Goal: Task Accomplishment & Management: Manage account settings

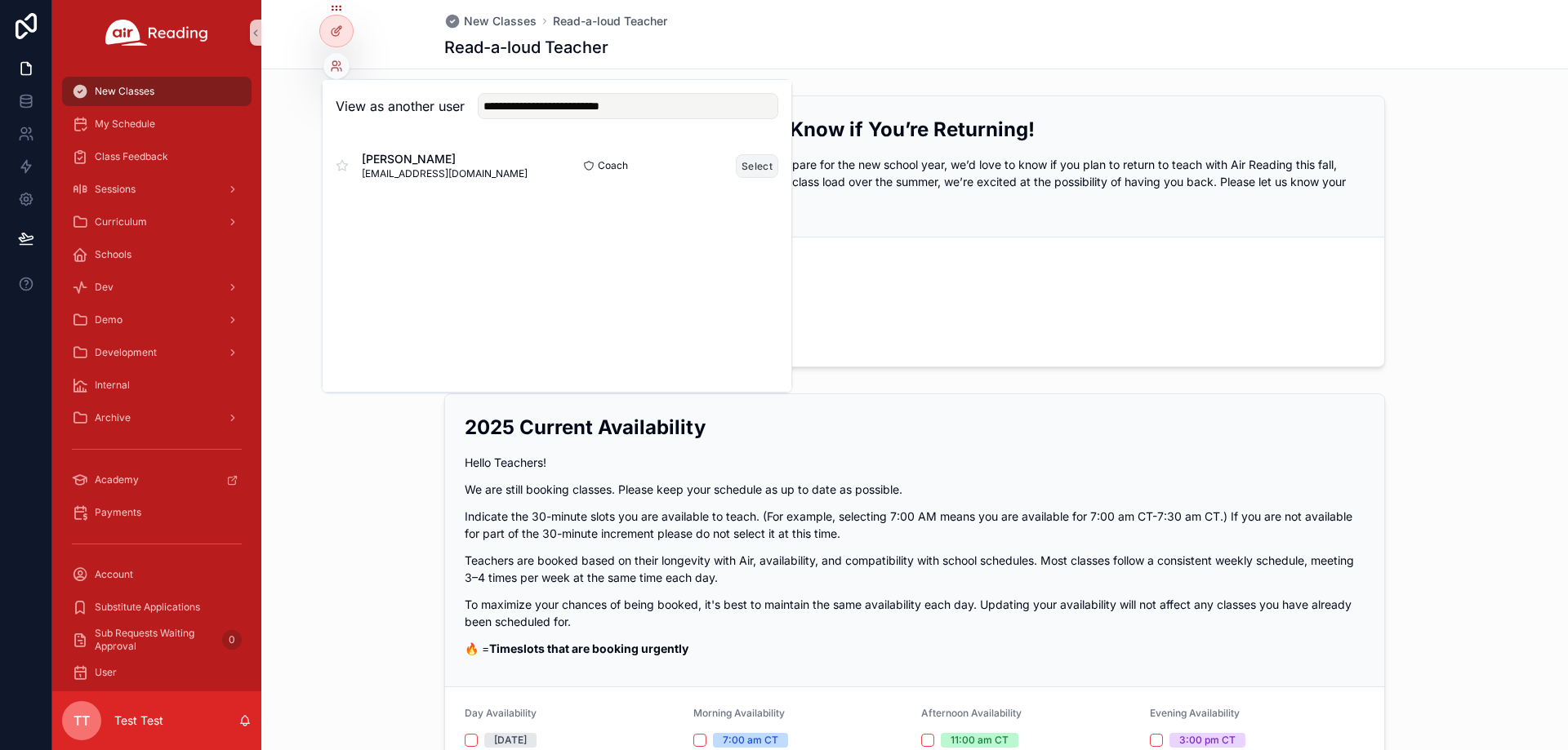
type input "**********"
click at [757, 168] on button "Select" at bounding box center [756, 166] width 43 height 24
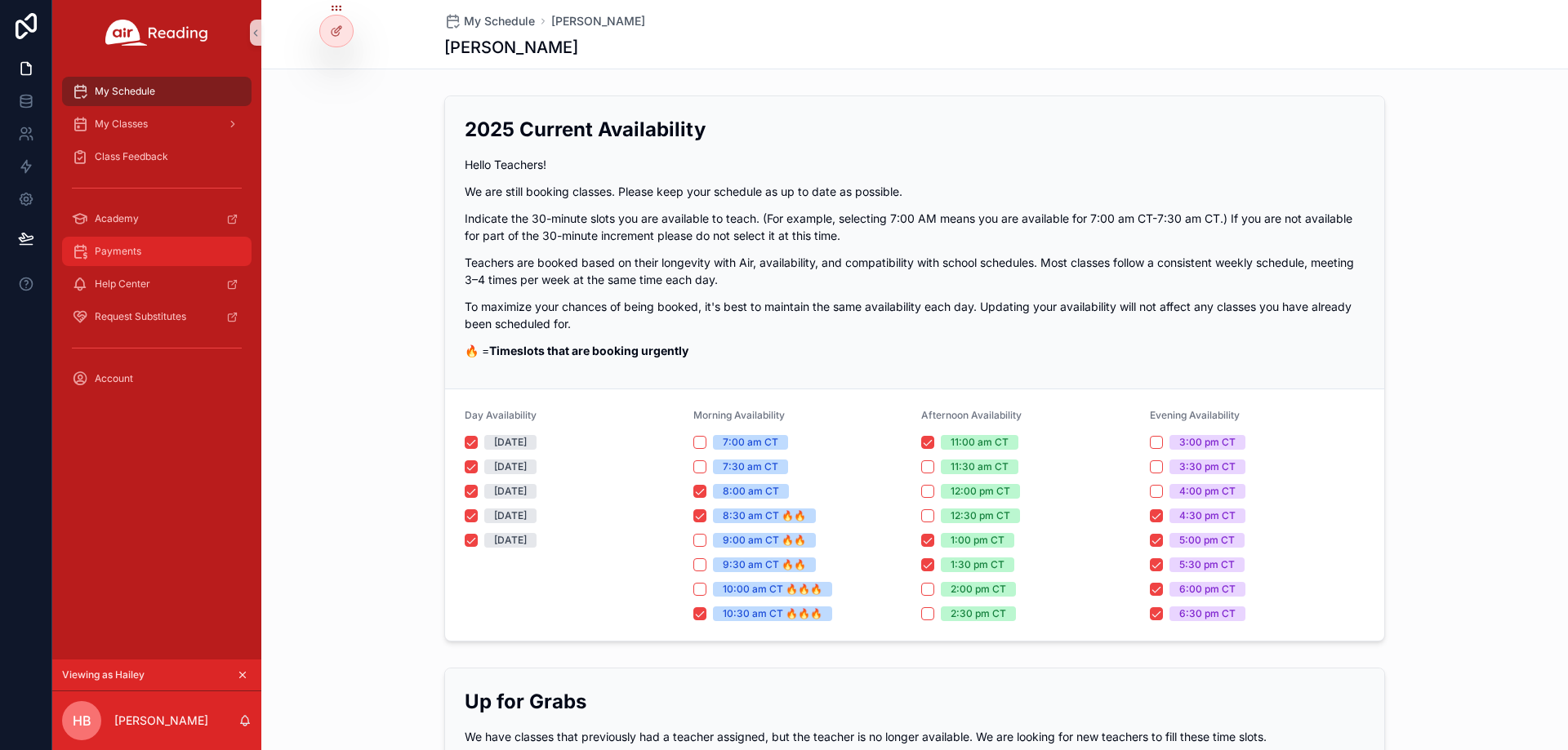
click at [157, 242] on div "Payments" at bounding box center [156, 251] width 170 height 26
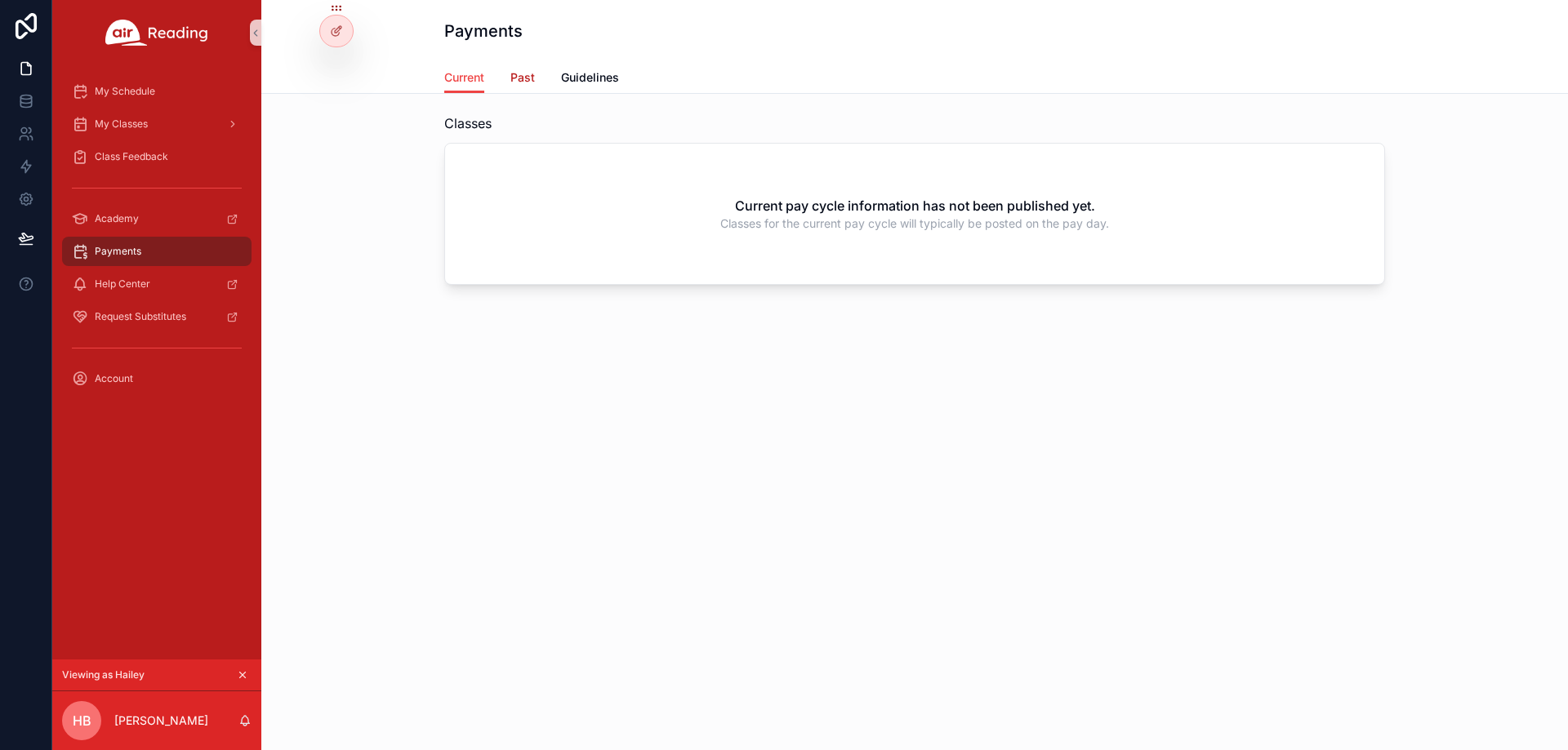
click at [525, 77] on span "Past" at bounding box center [522, 77] width 25 height 16
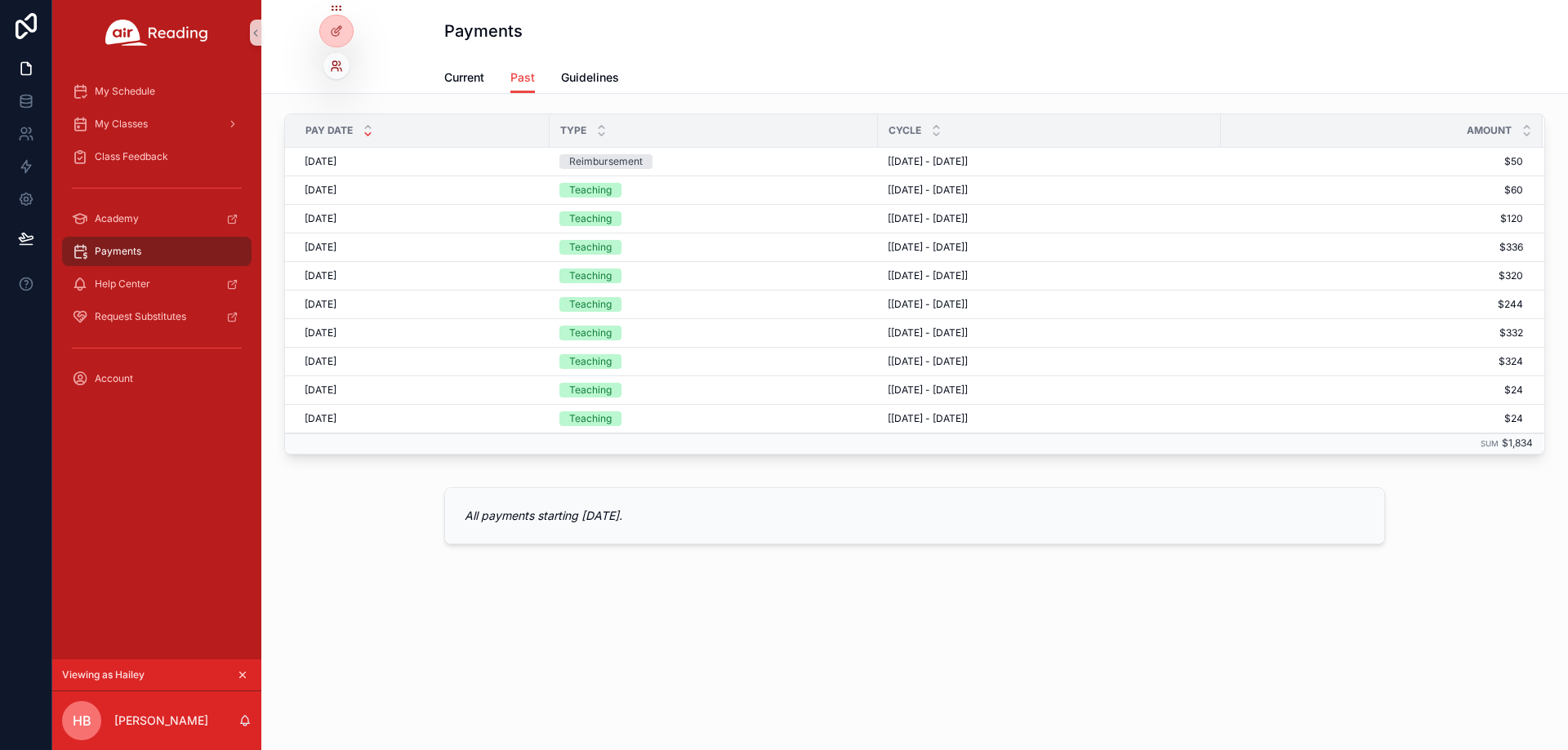
click at [339, 64] on icon at bounding box center [339, 63] width 2 height 4
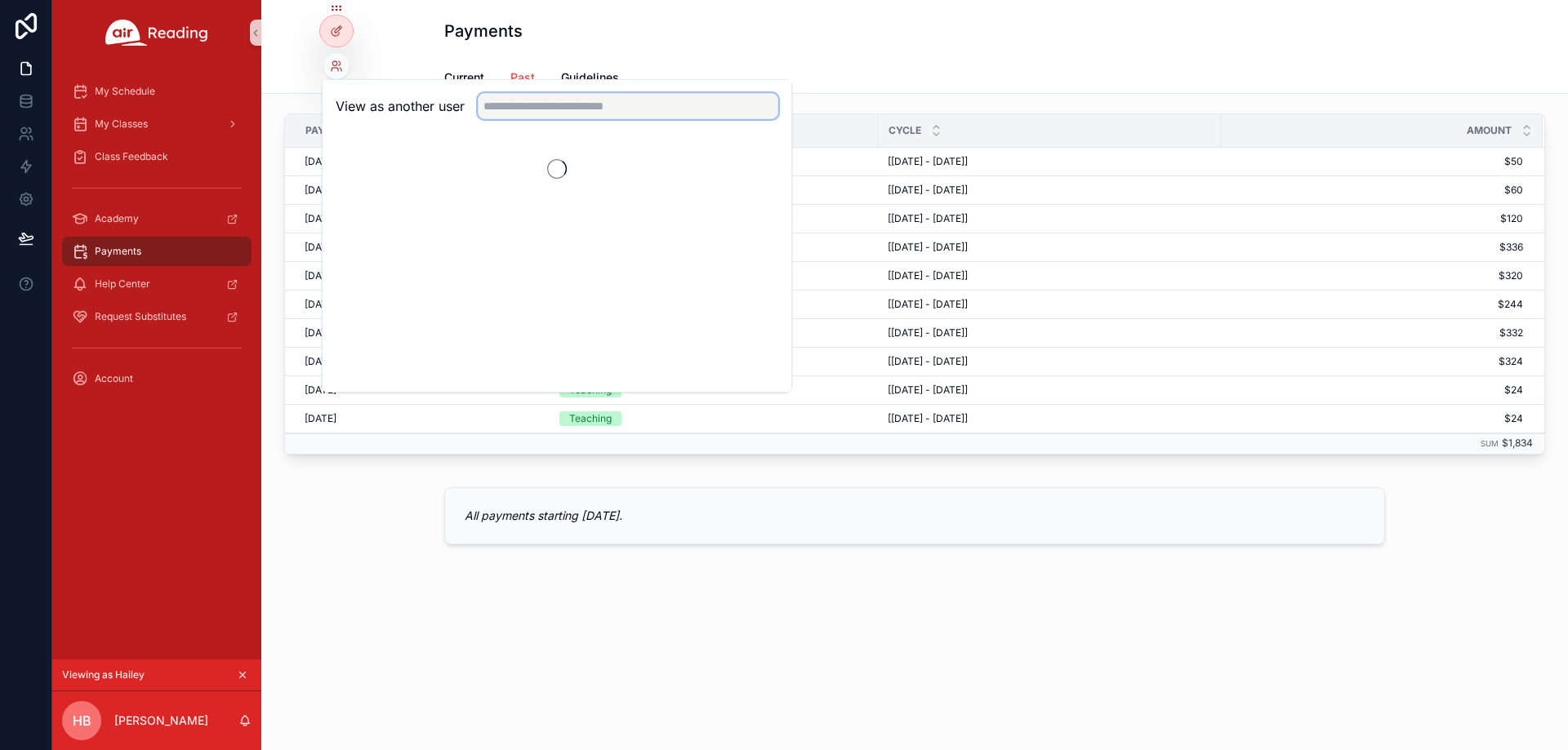
click at [516, 108] on input "text" at bounding box center [627, 106] width 301 height 26
paste input "**********"
type input "**********"
click at [760, 173] on button "Select" at bounding box center [756, 166] width 43 height 24
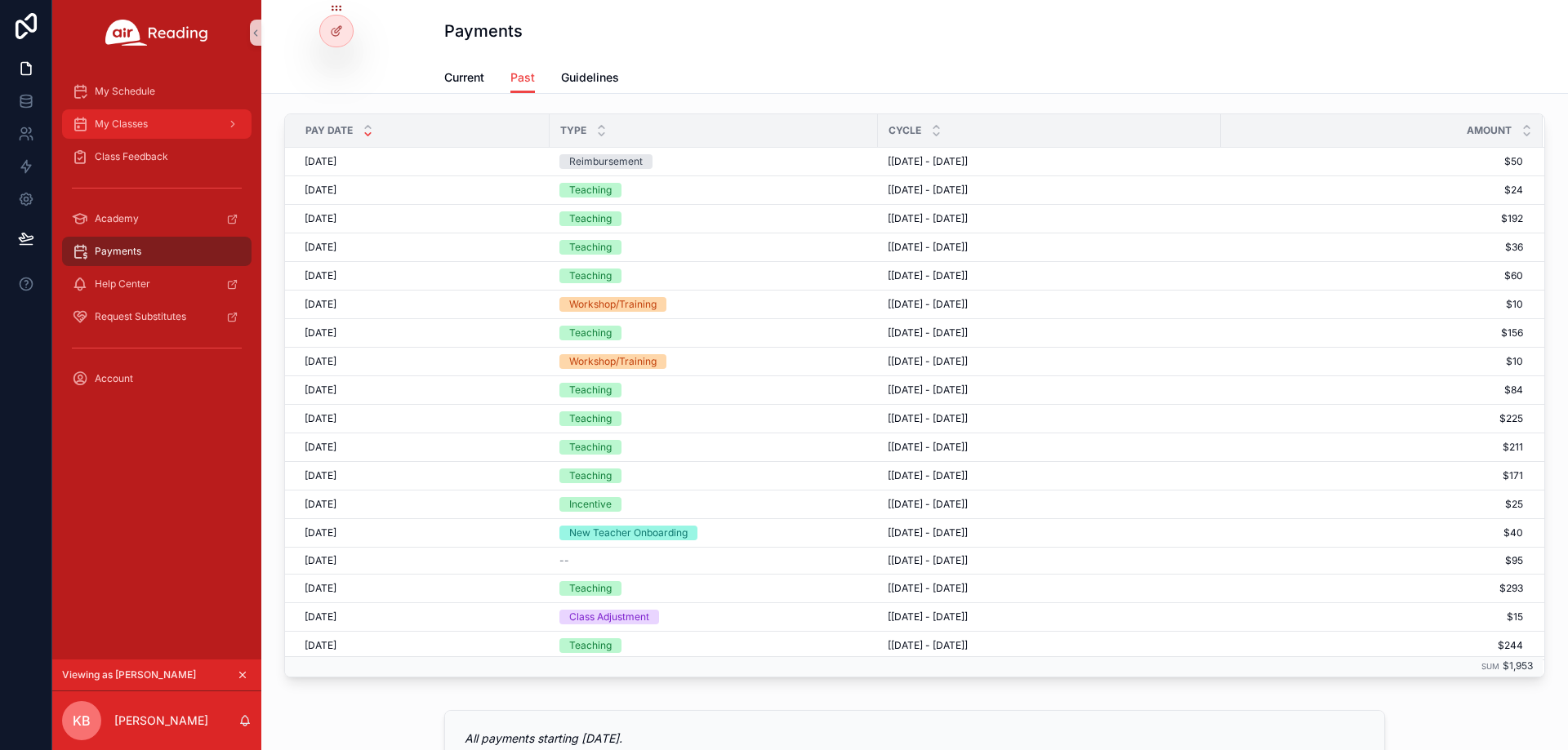
click at [185, 124] on div "My Classes" at bounding box center [156, 124] width 170 height 26
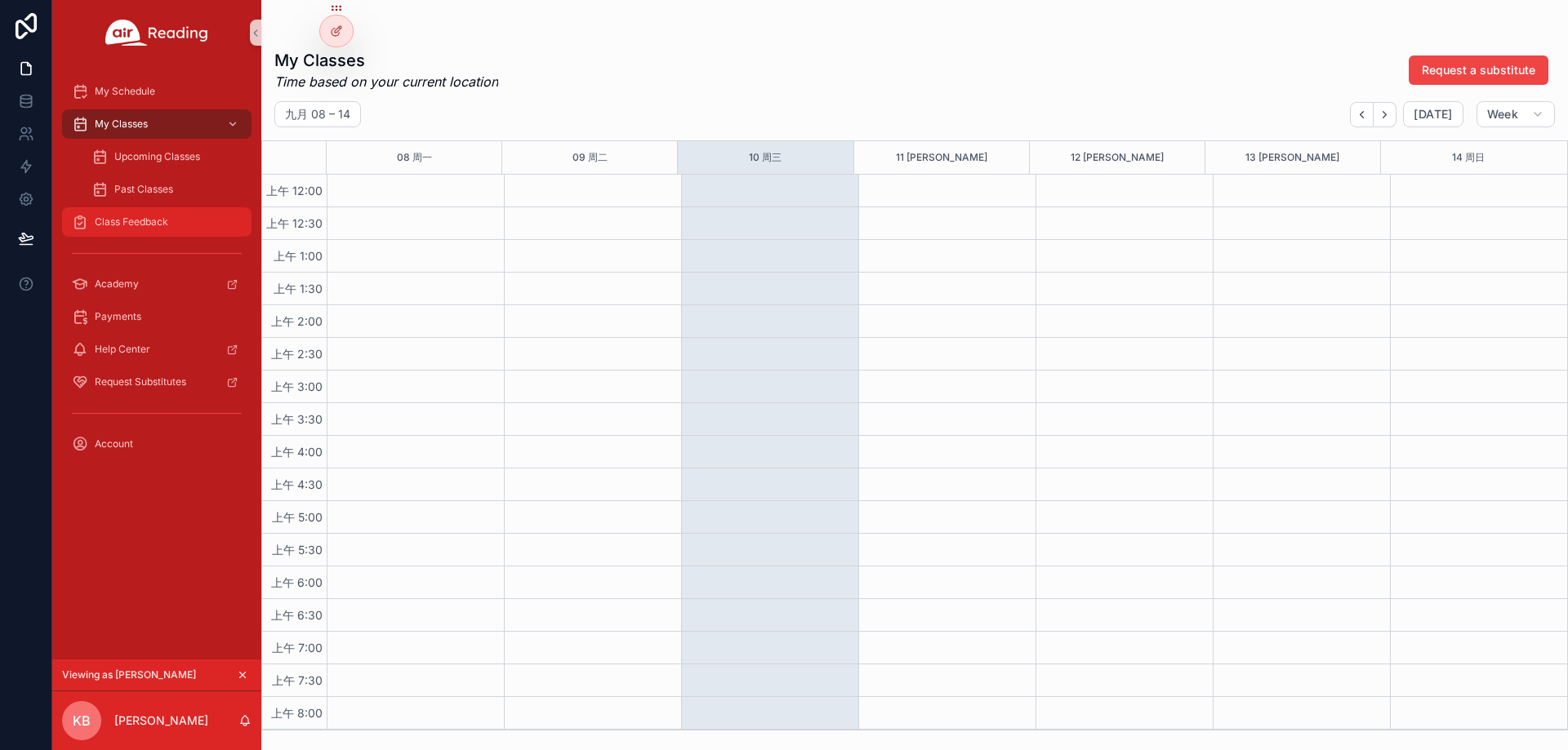
click at [184, 212] on div "Class Feedback" at bounding box center [156, 222] width 170 height 26
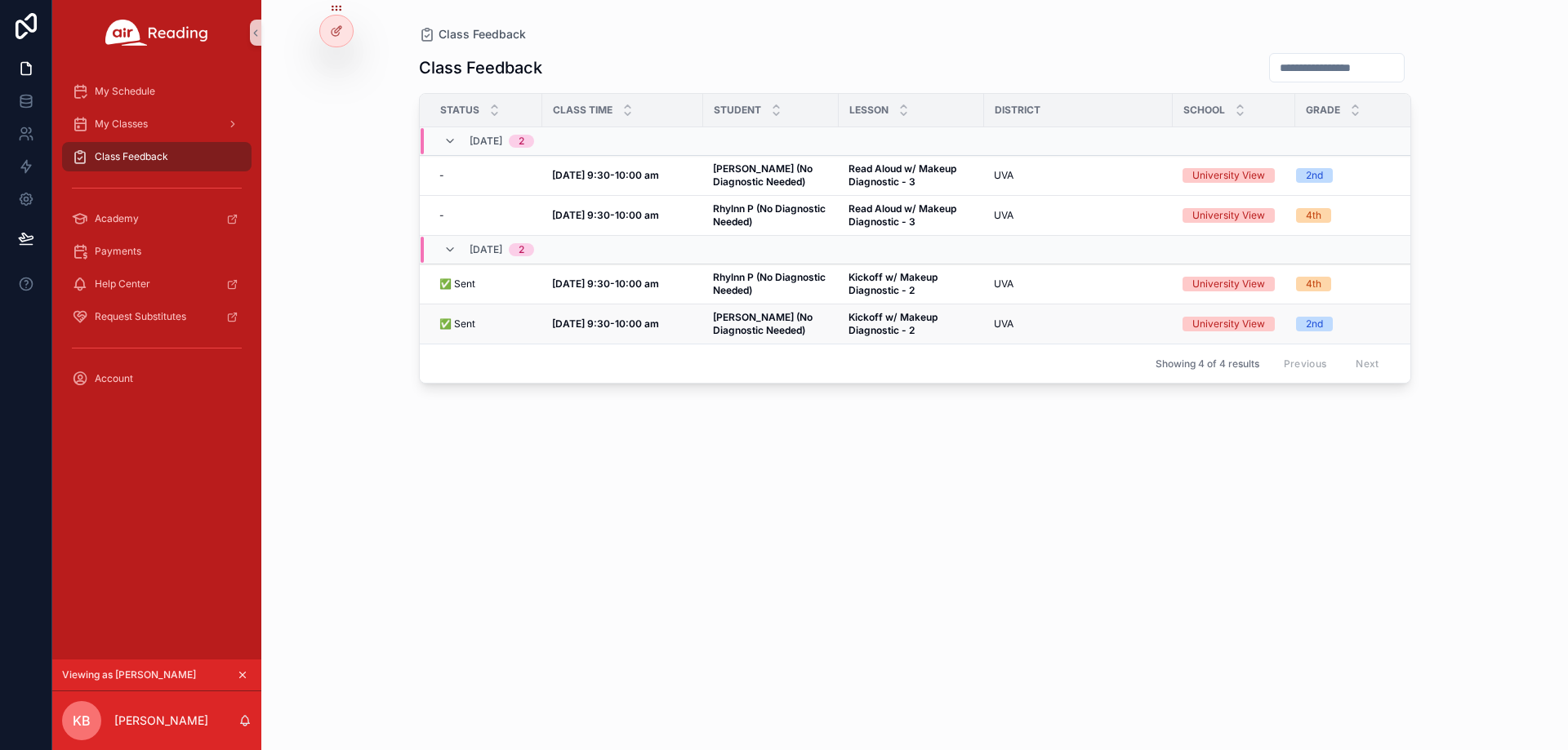
drag, startPoint x: 877, startPoint y: 476, endPoint x: 831, endPoint y: 329, distance: 154.0
click at [877, 476] on div "Class Feedback Status Class Time Student [GEOGRAPHIC_DATA] Grade [DATE] 2 - - […" at bounding box center [915, 387] width 992 height 688
click at [759, 172] on strong "[PERSON_NAME] (No Diagnostic Needed)" at bounding box center [763, 176] width 102 height 26
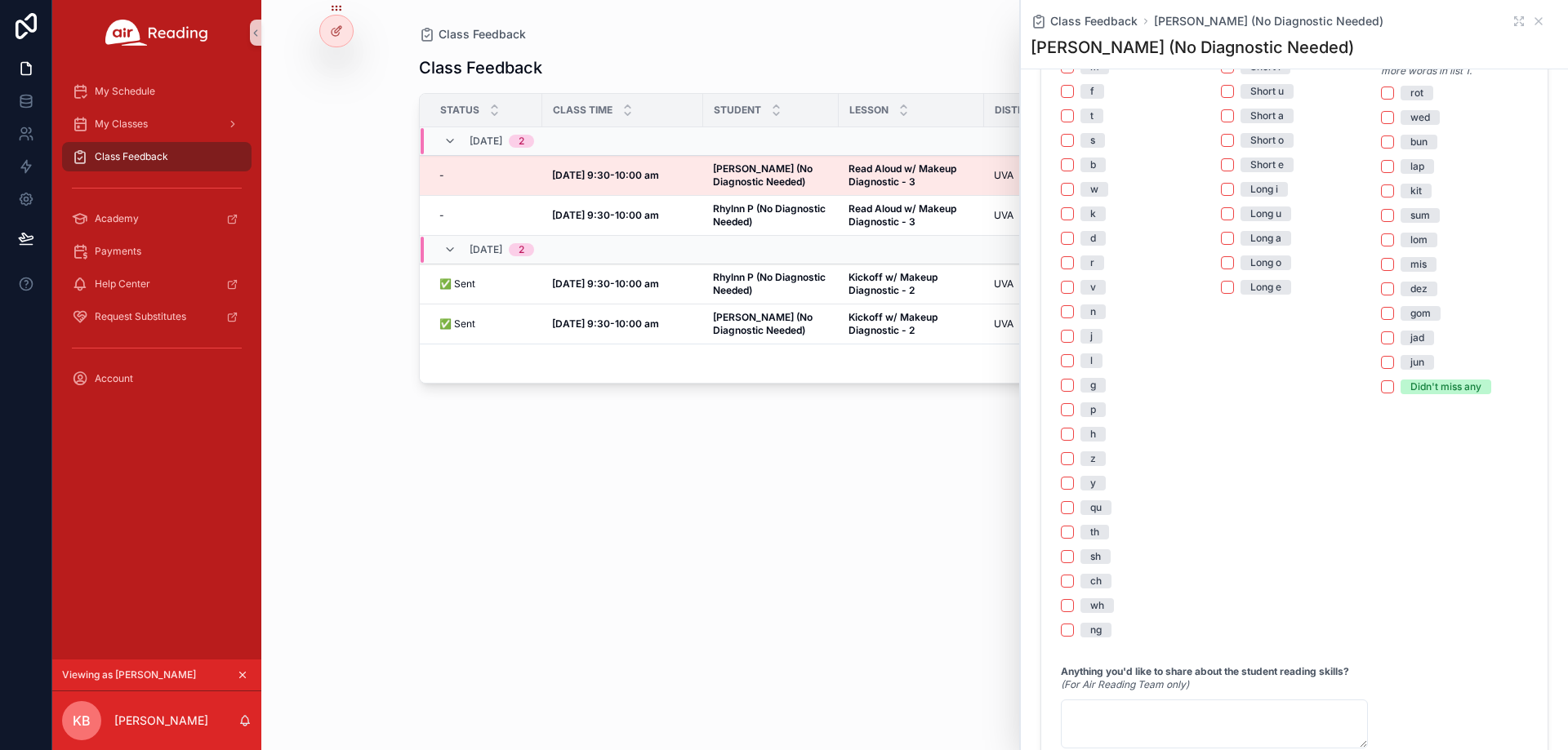
scroll to position [1433, 0]
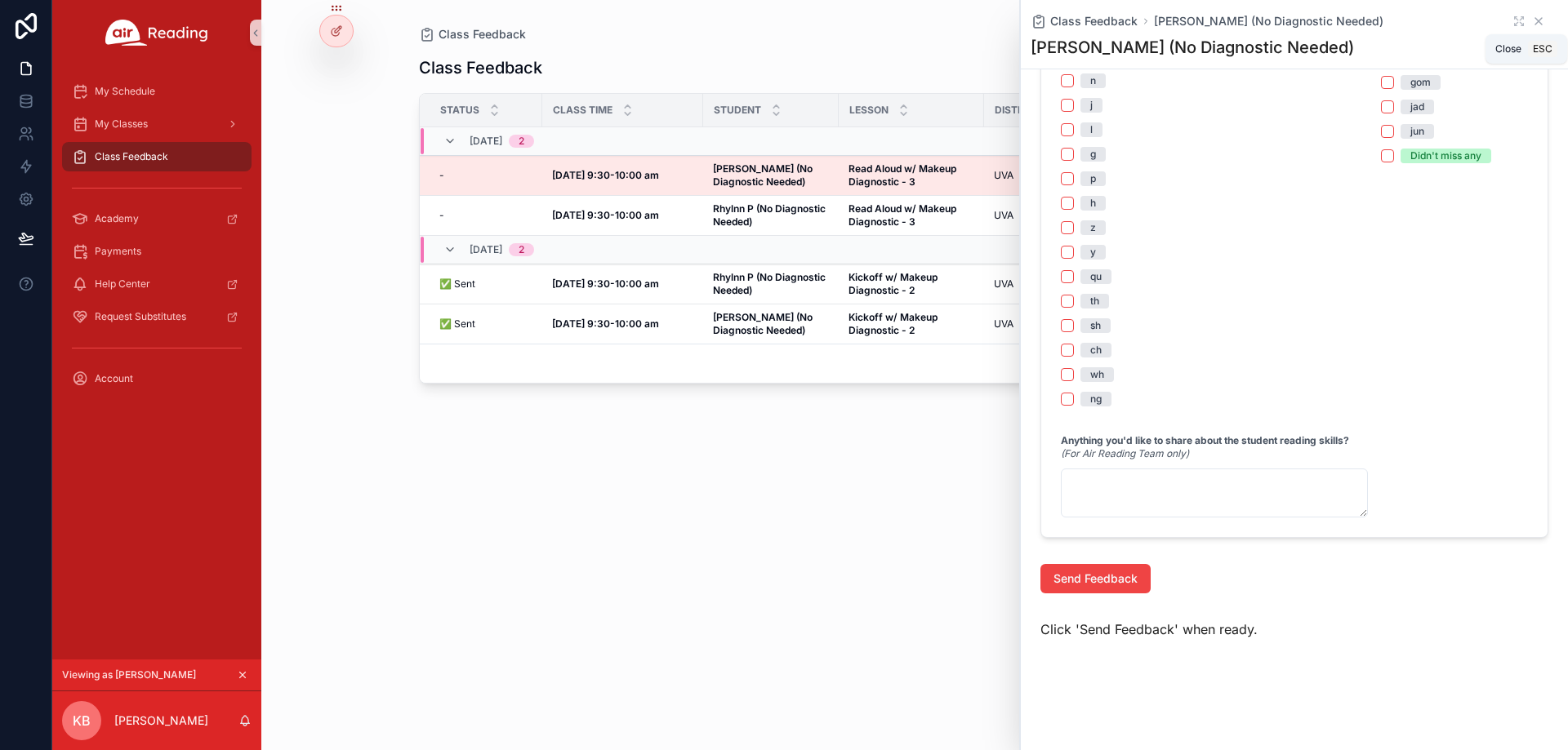
click at [1531, 19] on icon "scrollable content" at bounding box center [1537, 21] width 13 height 13
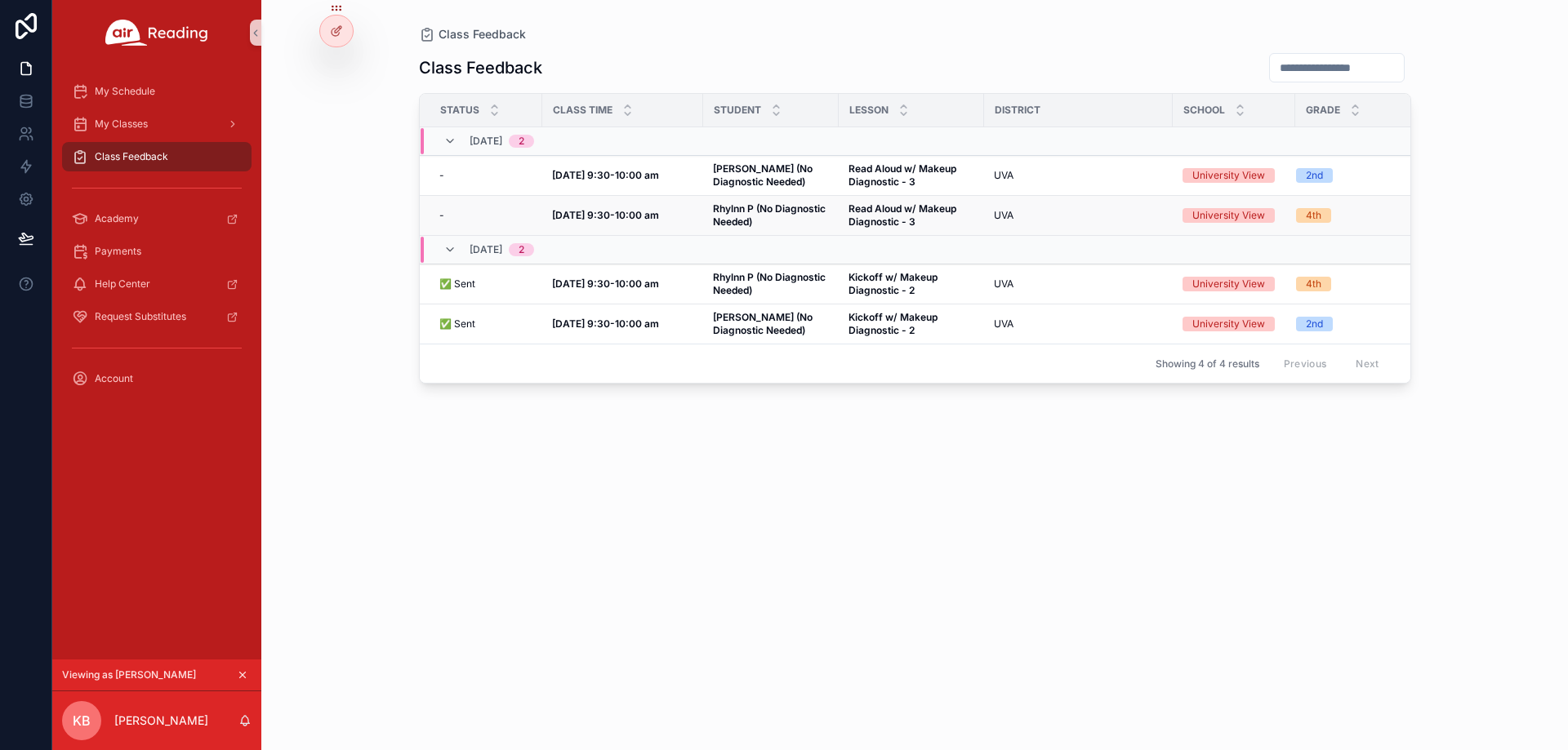
click at [648, 209] on strong "[DATE] 9:30-10:00 am" at bounding box center [605, 215] width 107 height 12
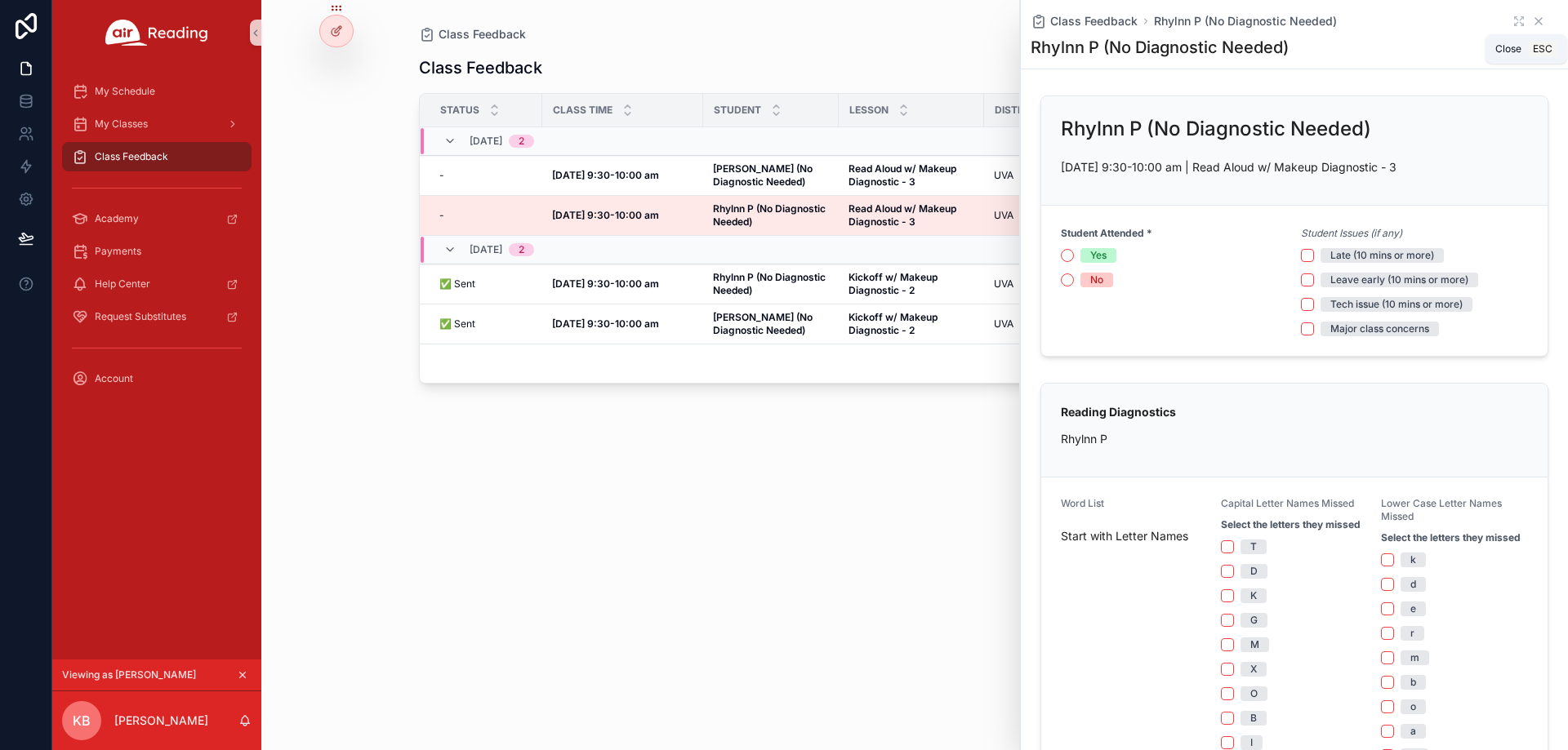
click at [1531, 16] on icon "scrollable content" at bounding box center [1537, 21] width 13 height 13
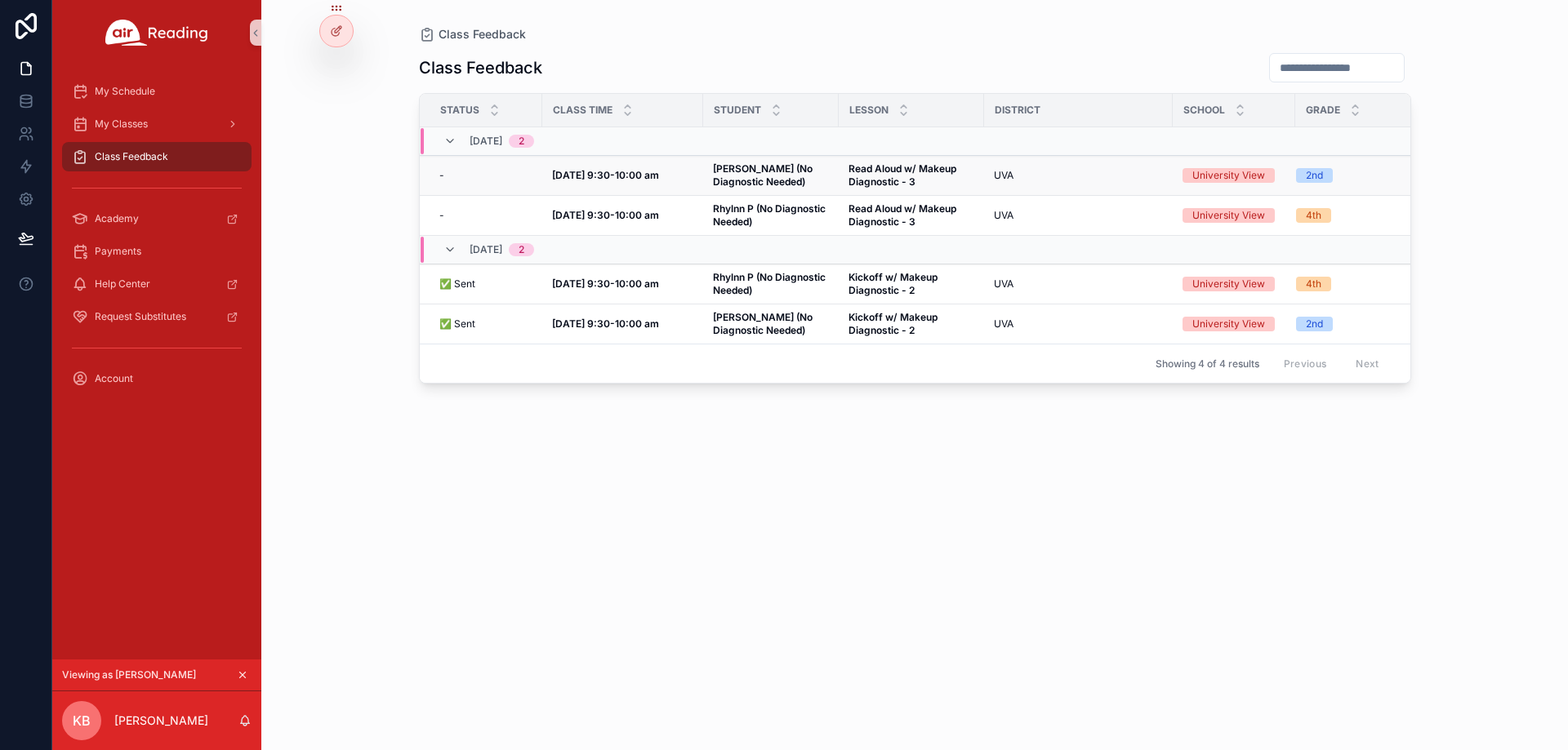
click at [875, 176] on strong "Read Aloud w/ Makeup Diagnostic - 3" at bounding box center [903, 176] width 110 height 26
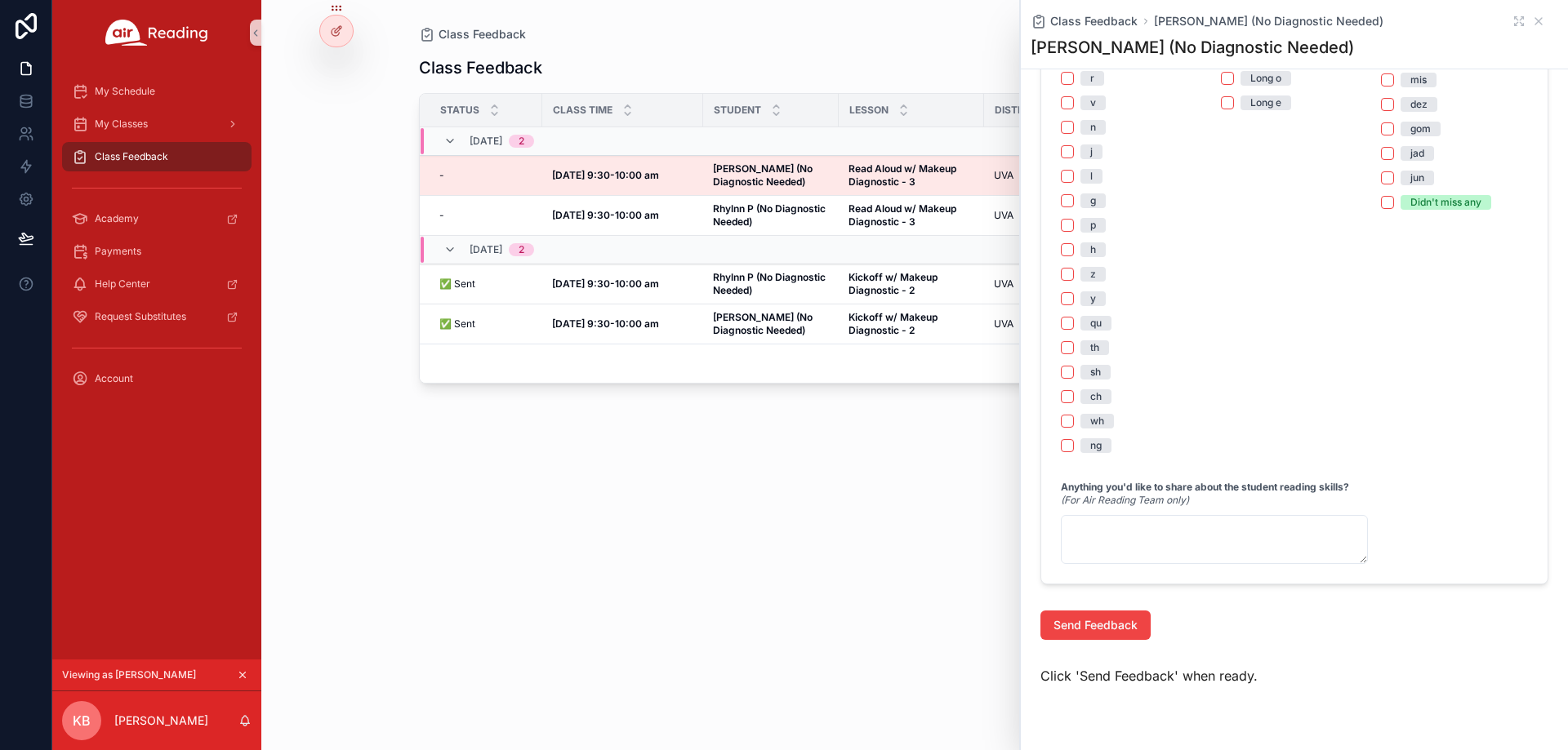
scroll to position [1433, 0]
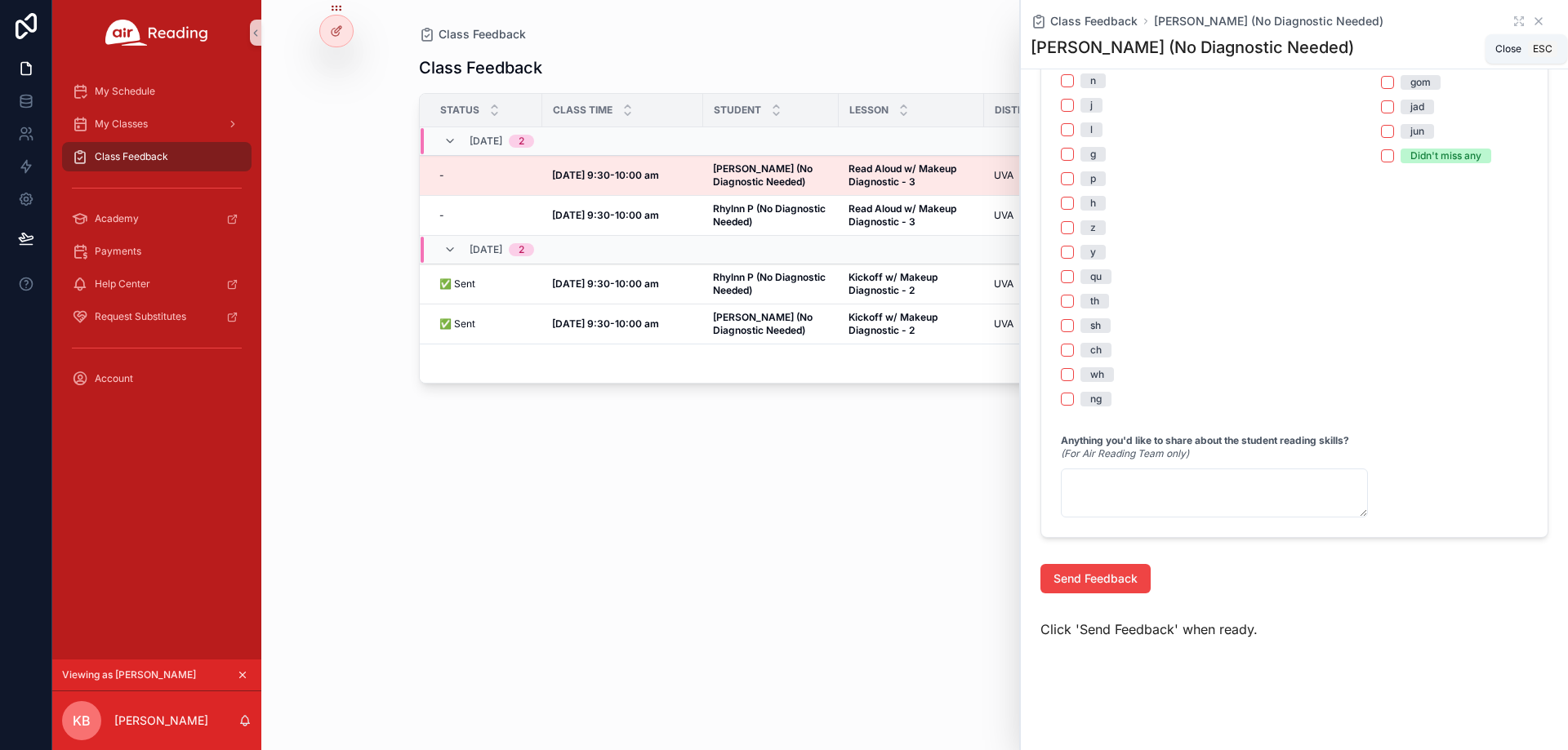
click at [1531, 23] on icon "scrollable content" at bounding box center [1537, 21] width 13 height 13
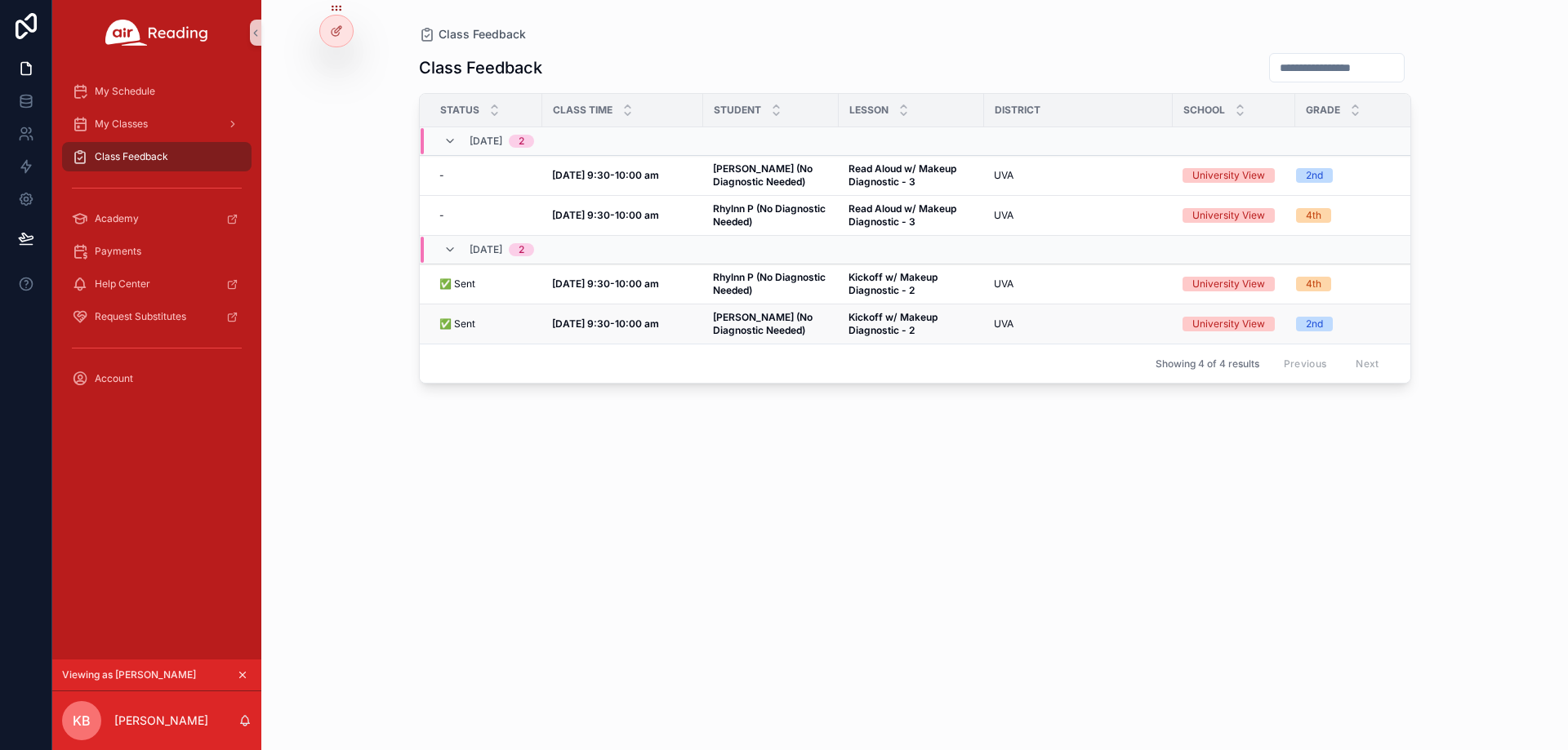
click at [737, 326] on strong "[PERSON_NAME] (No Diagnostic Needed)" at bounding box center [763, 323] width 102 height 26
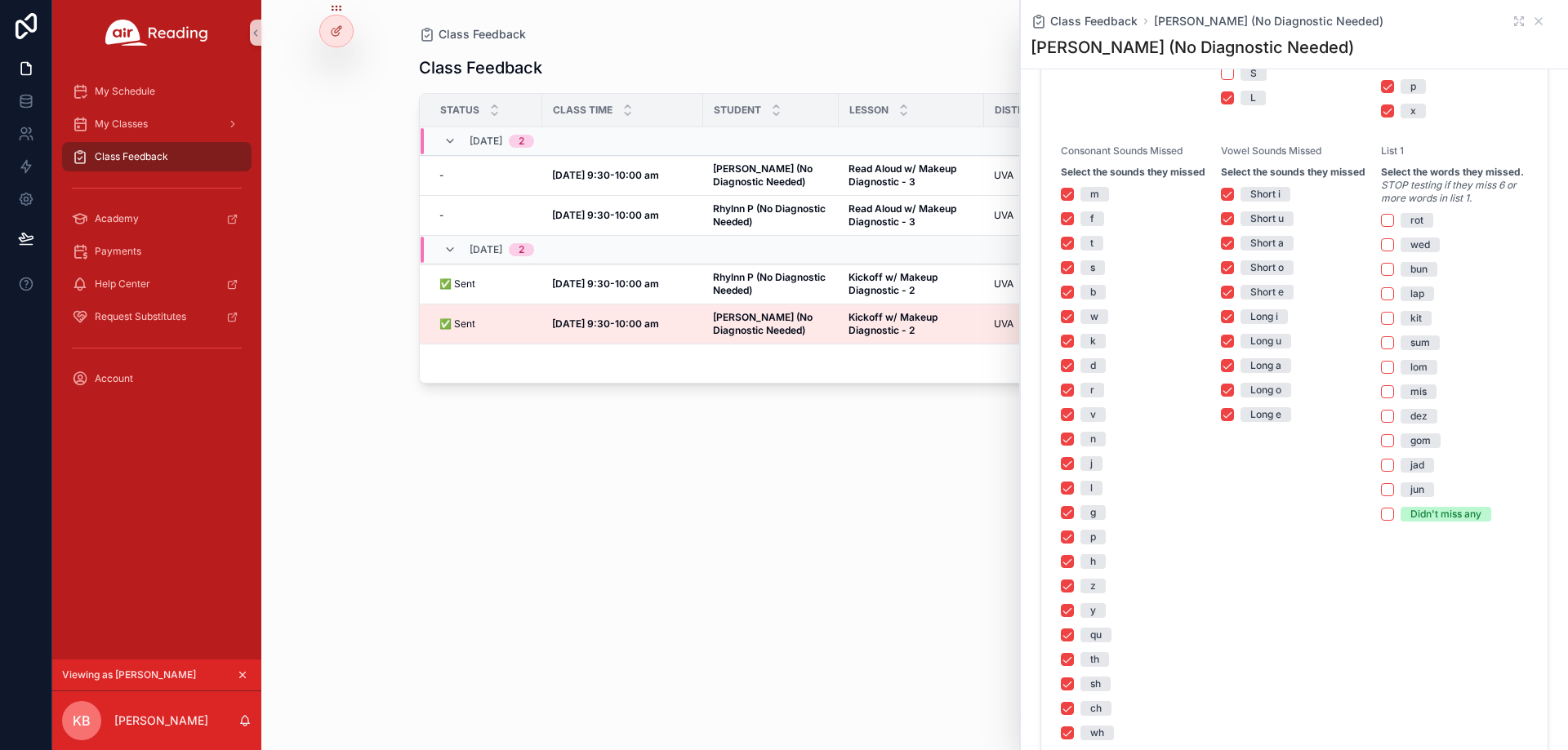
scroll to position [1463, 0]
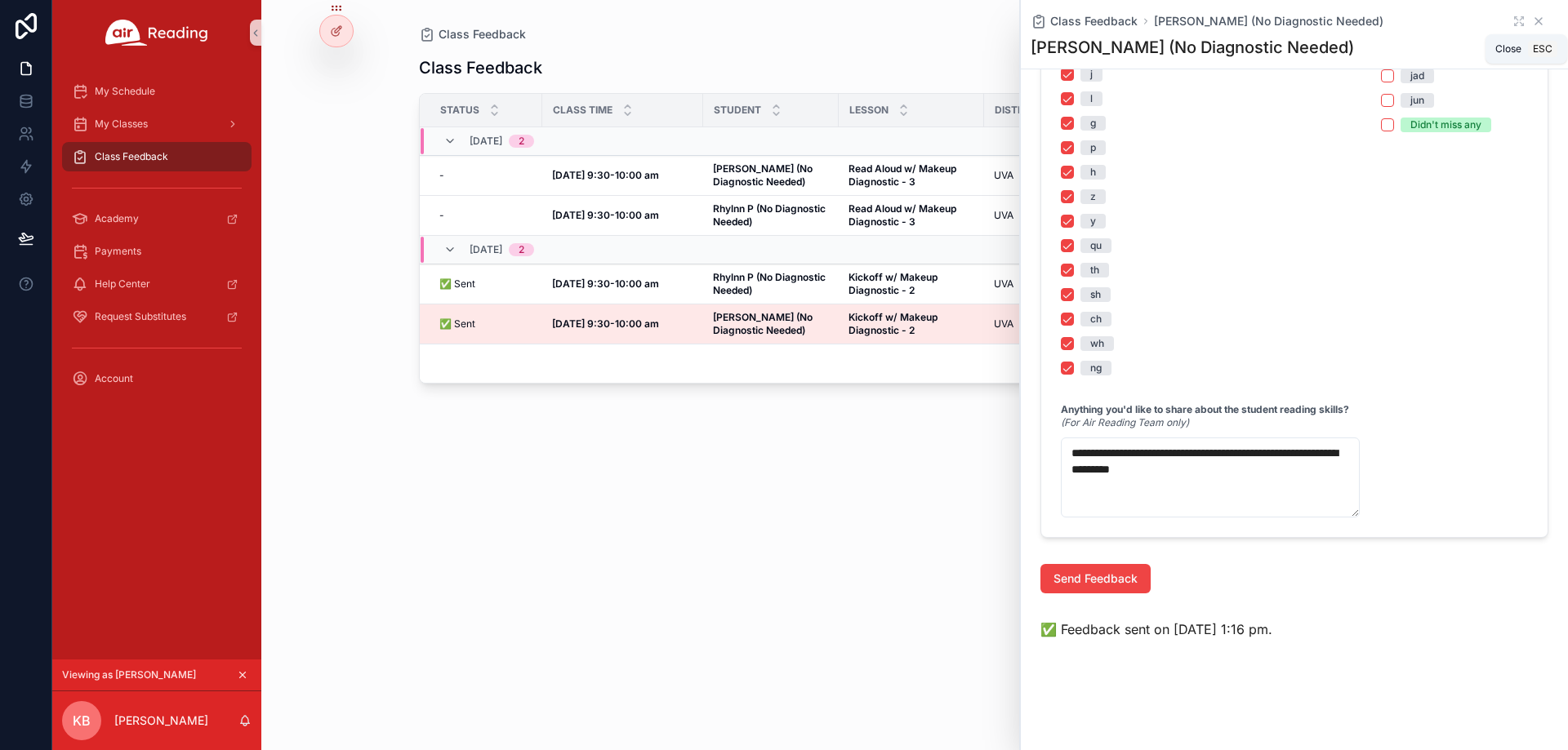
click at [1531, 25] on icon "scrollable content" at bounding box center [1537, 21] width 13 height 13
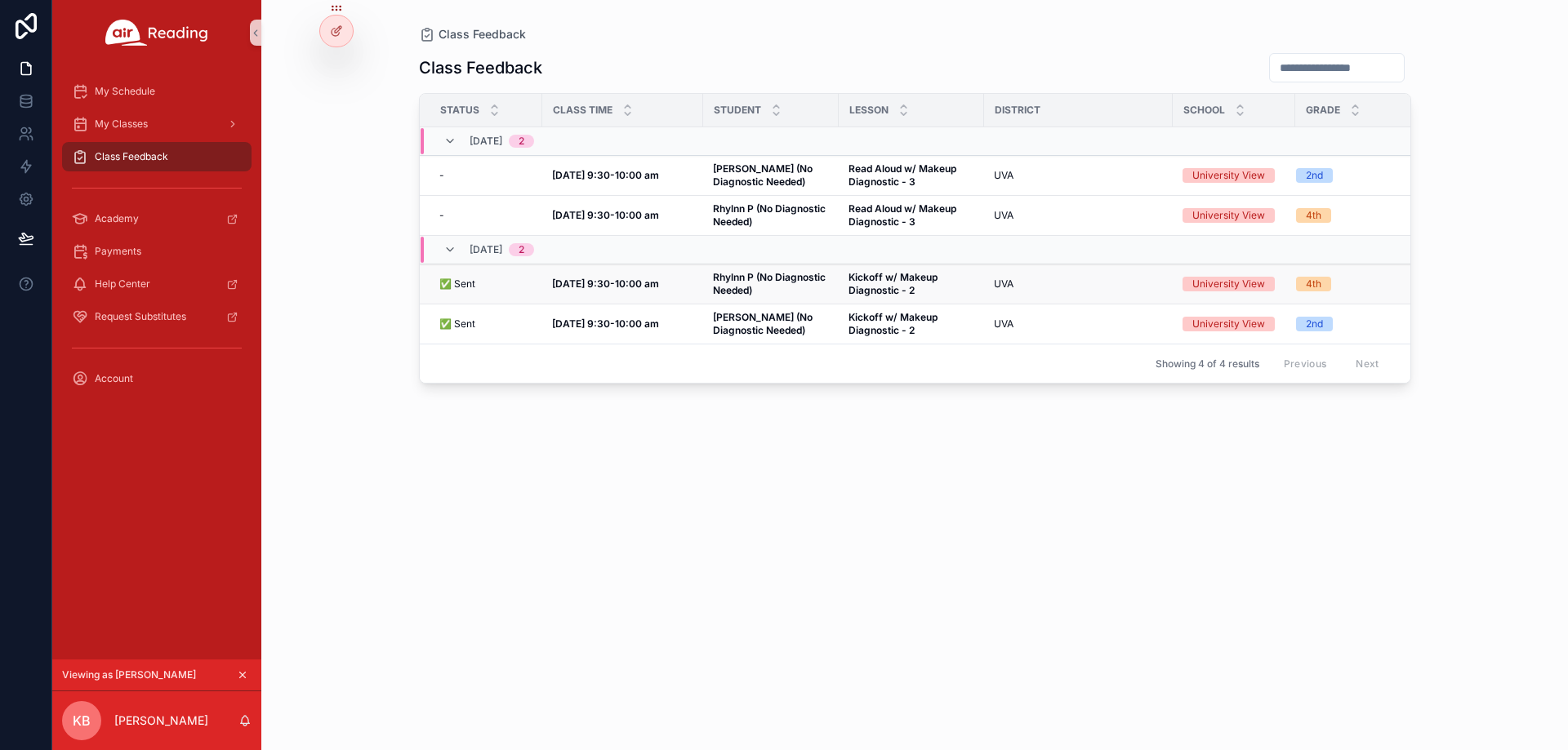
click at [679, 275] on td "[DATE] 9:30-10:00 am [DATE] 9:30-10:00 am" at bounding box center [622, 285] width 161 height 40
click at [755, 282] on strong "Rhylnn P (No Diagnostic Needed)" at bounding box center [770, 284] width 115 height 26
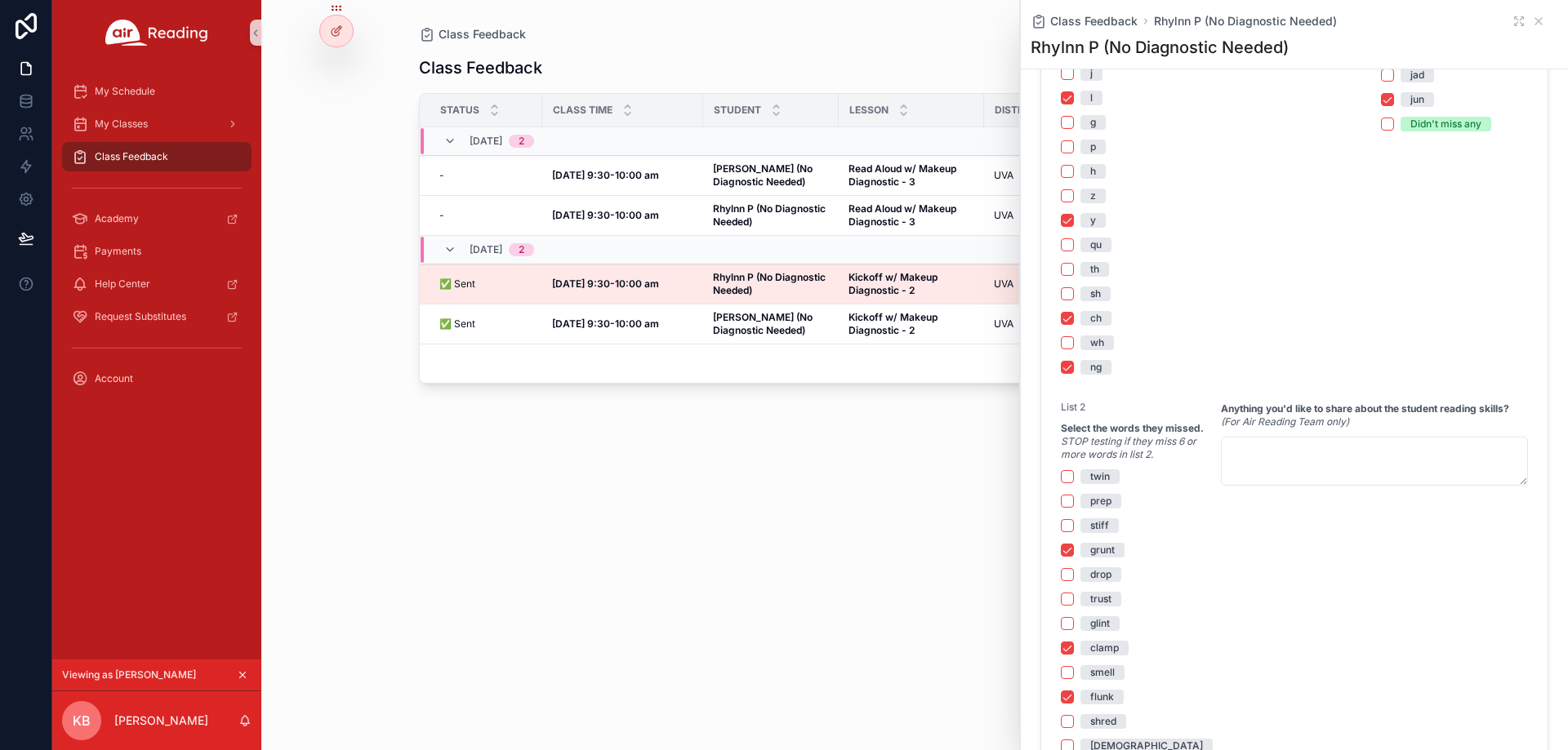
scroll to position [1551, 0]
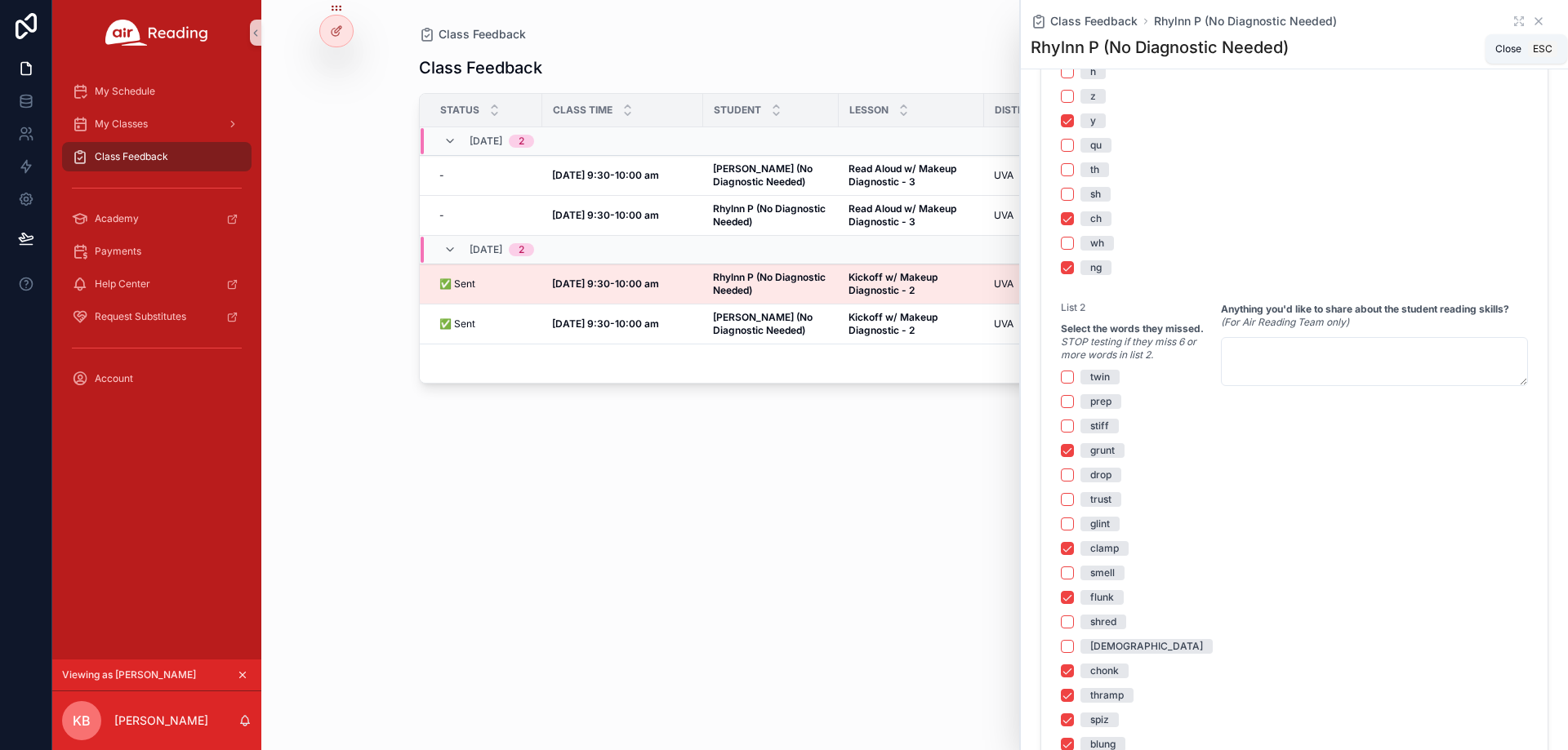
click at [1531, 21] on icon "scrollable content" at bounding box center [1537, 21] width 13 height 13
